Goal: Information Seeking & Learning: Find specific fact

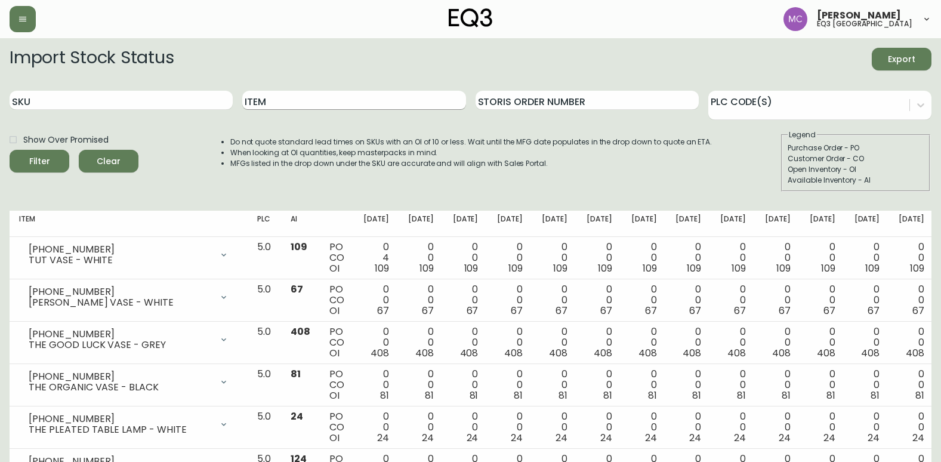
click at [262, 98] on input "Item" at bounding box center [353, 100] width 223 height 19
click at [10, 150] on button "Filter" at bounding box center [40, 161] width 60 height 23
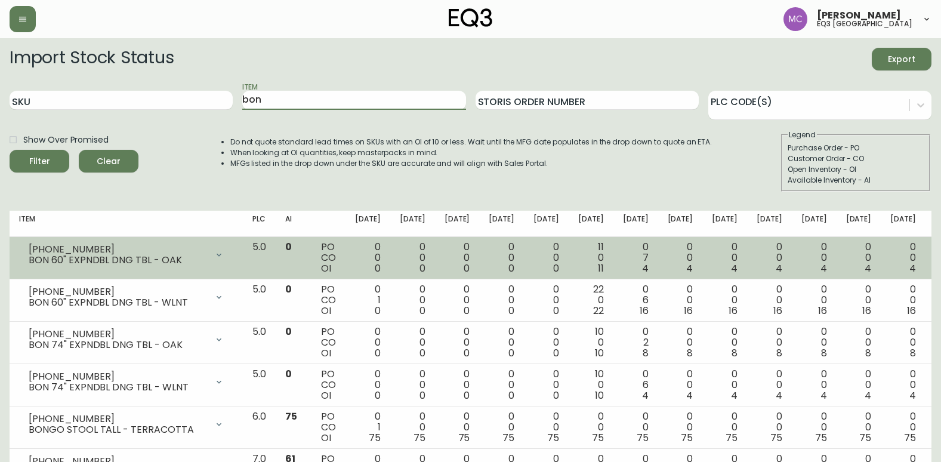
click at [224, 253] on icon at bounding box center [219, 255] width 10 height 10
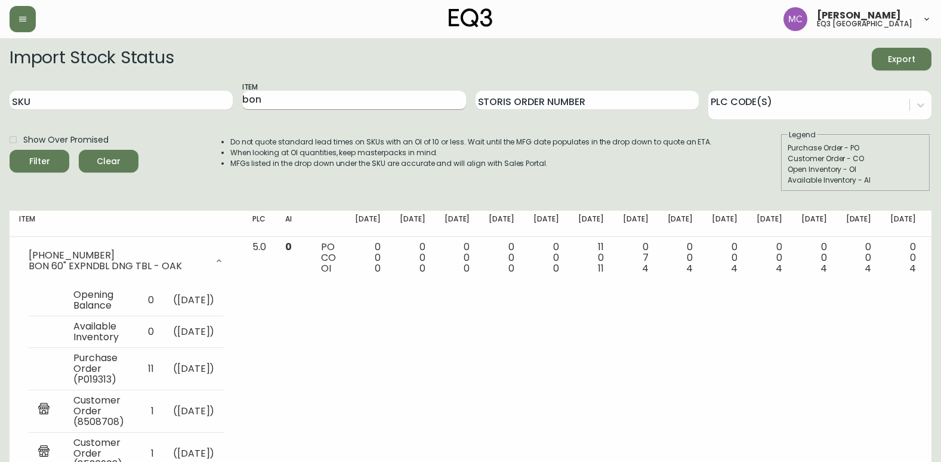
click at [276, 98] on input "bon" at bounding box center [353, 100] width 223 height 19
type input "b"
click at [218, 98] on input "SKU" at bounding box center [121, 100] width 223 height 19
type input "[PERSON_NAME]"
click at [10, 150] on button "Filter" at bounding box center [40, 161] width 60 height 23
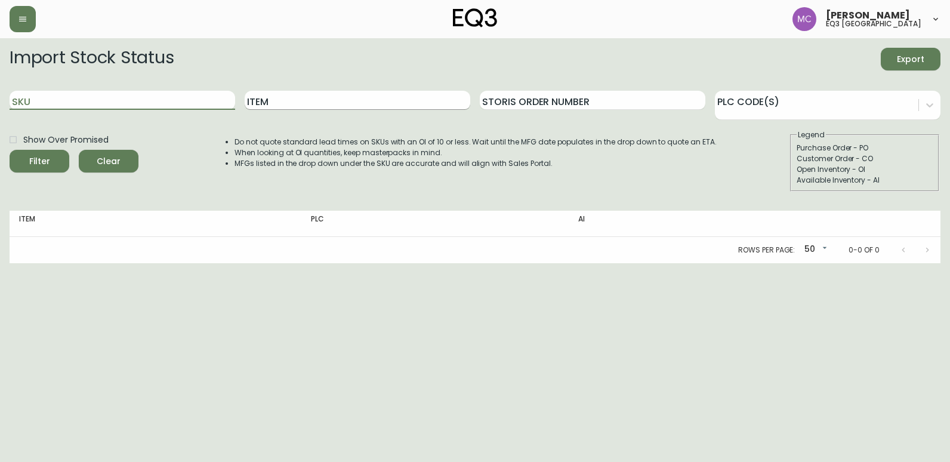
click at [271, 104] on input "Item" at bounding box center [357, 100] width 225 height 19
click at [10, 150] on button "Filter" at bounding box center [40, 161] width 60 height 23
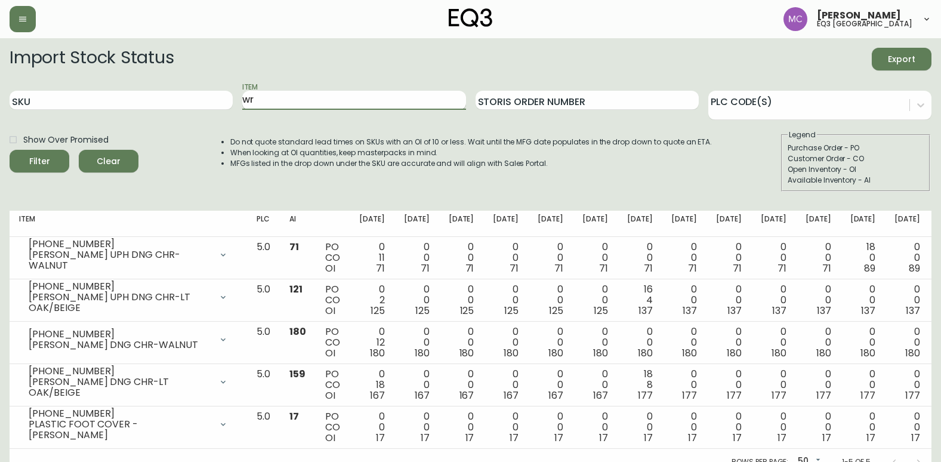
type input "w"
click at [10, 150] on button "Filter" at bounding box center [40, 161] width 60 height 23
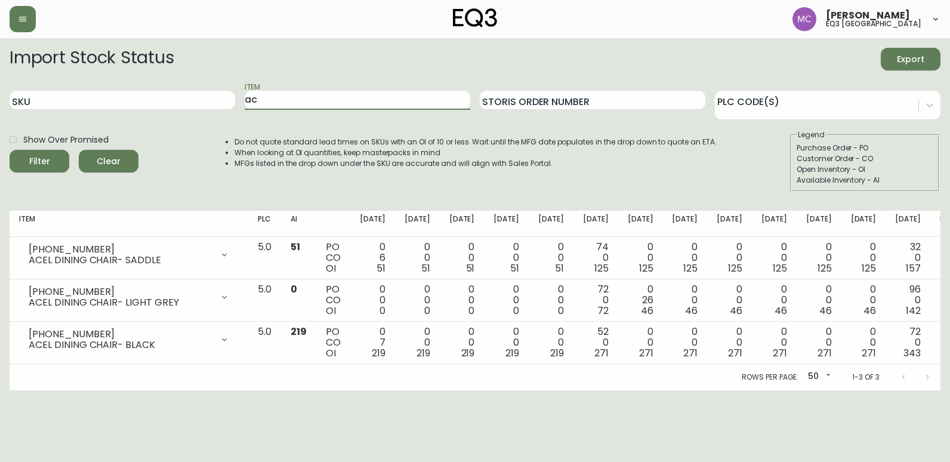
type input "a"
type input "BON"
click at [10, 150] on button "Filter" at bounding box center [40, 161] width 60 height 23
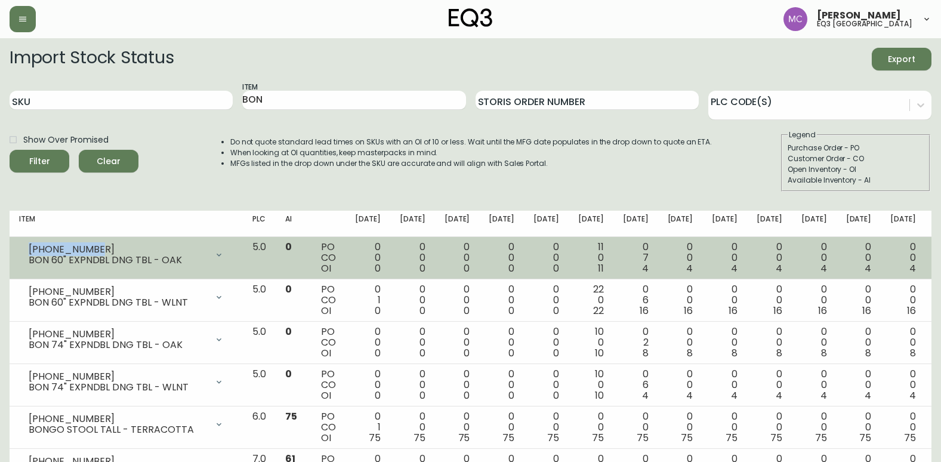
drag, startPoint x: 94, startPoint y: 247, endPoint x: 20, endPoint y: 241, distance: 73.6
click at [20, 242] on div "[PHONE_NUMBER] BON 60" EXPNDBL DNG TBL - OAK" at bounding box center [126, 255] width 214 height 26
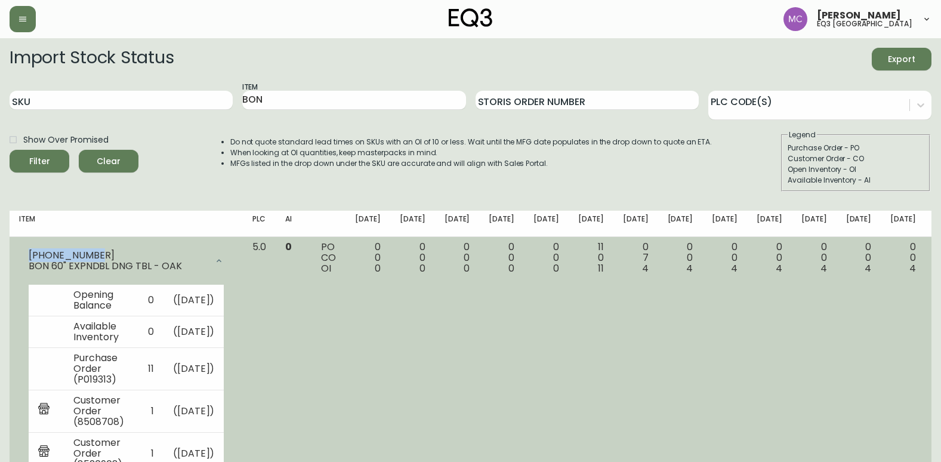
copy div "[PHONE_NUMBER]"
